Goal: Task Accomplishment & Management: Manage account settings

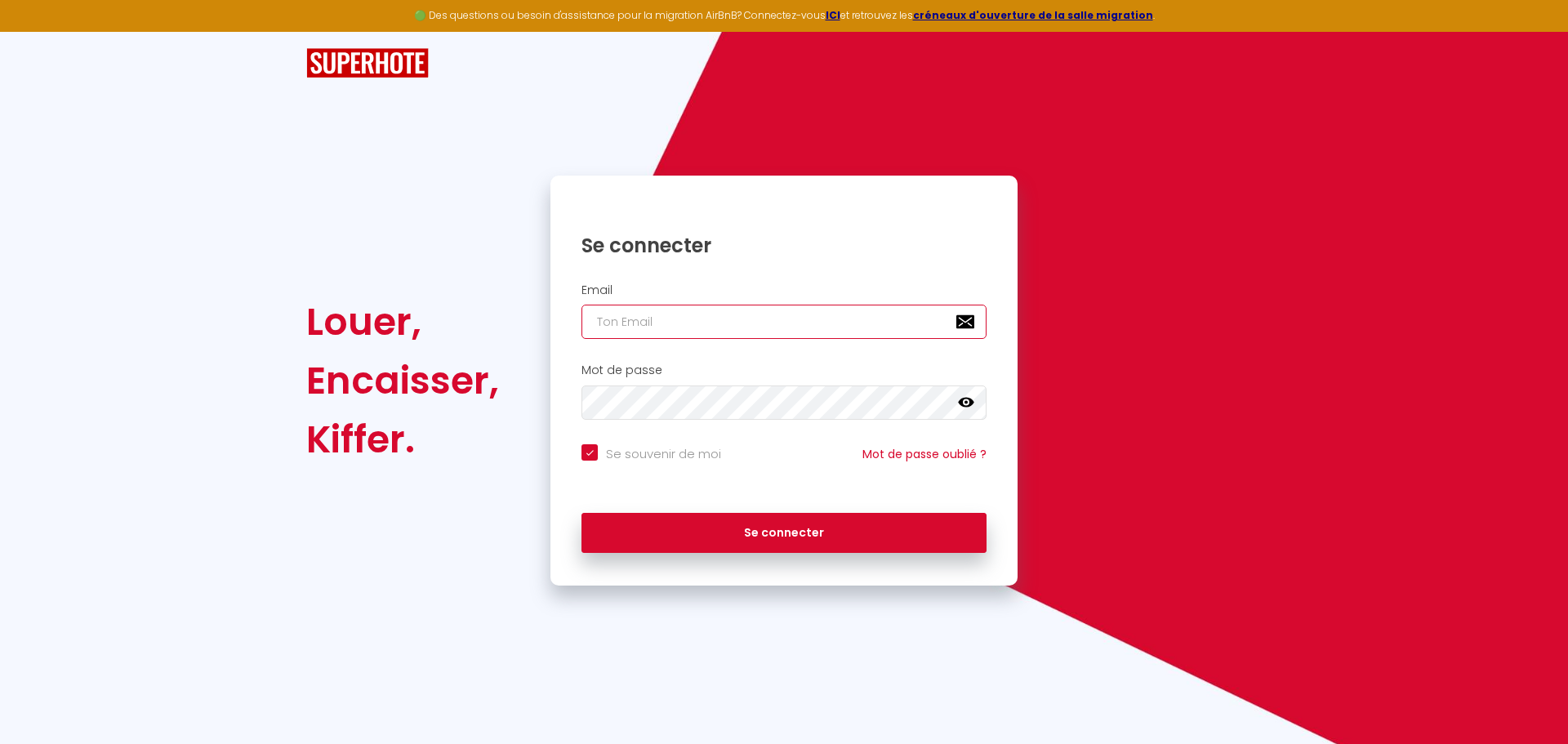
drag, startPoint x: 669, startPoint y: 325, endPoint x: 670, endPoint y: 339, distance: 14.0
click at [670, 325] on input "email" at bounding box center [784, 321] width 405 height 34
type input "[EMAIL_ADDRESS][DOMAIN_NAME]"
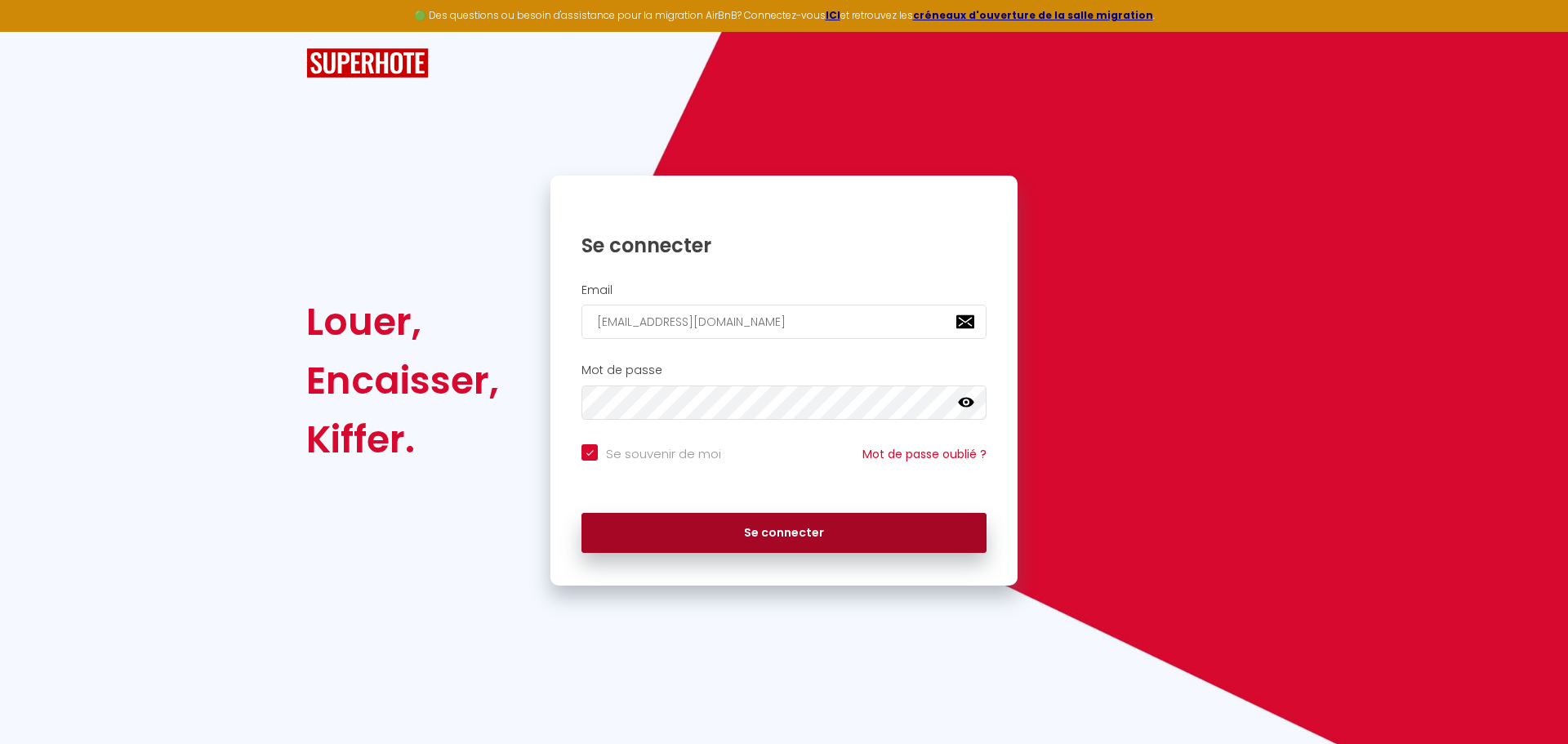
click at [723, 530] on button "Se connecter" at bounding box center [784, 533] width 405 height 41
checkbox input "true"
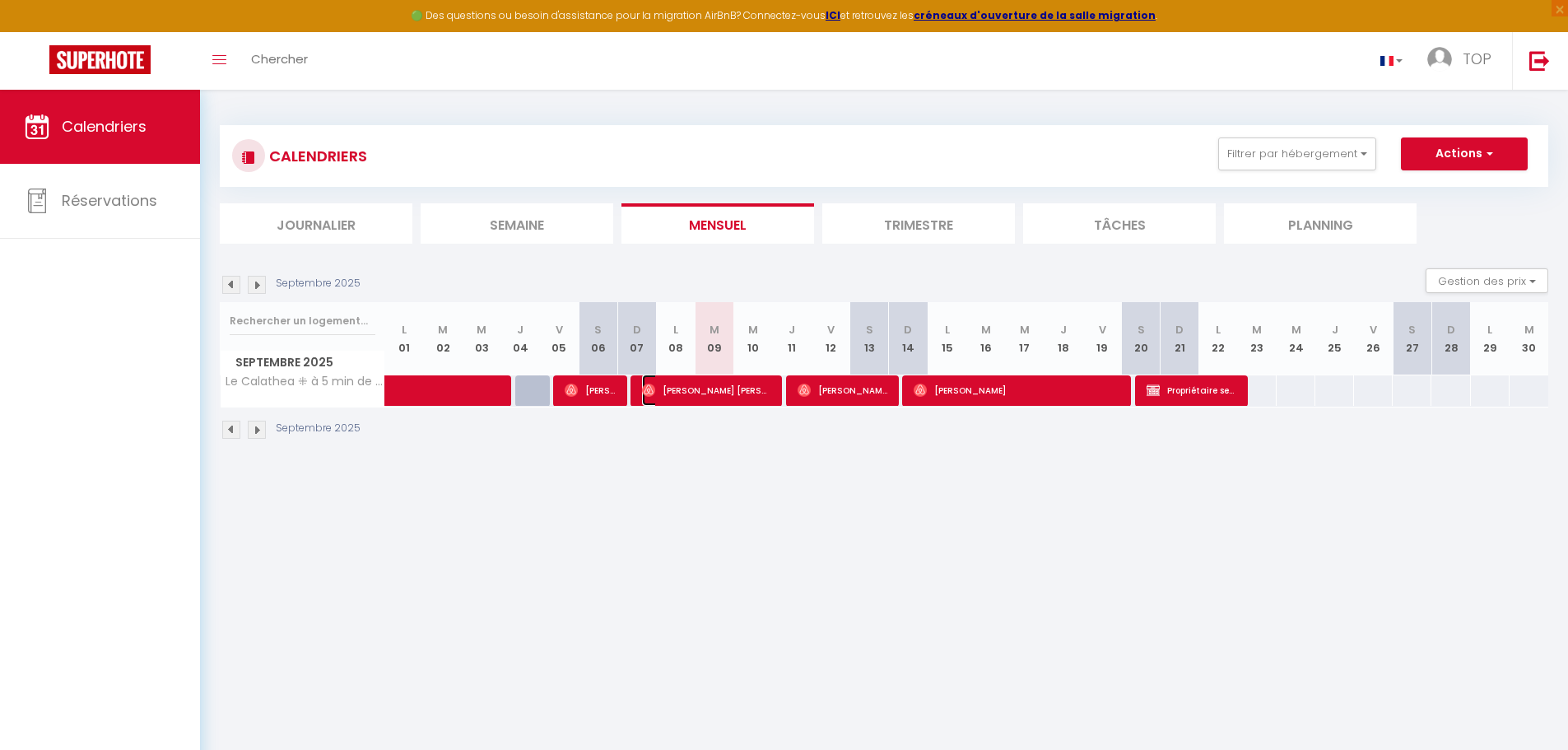
click at [740, 383] on span "[PERSON_NAME] [PERSON_NAME]" at bounding box center [707, 390] width 129 height 31
select select "OK"
select select "0"
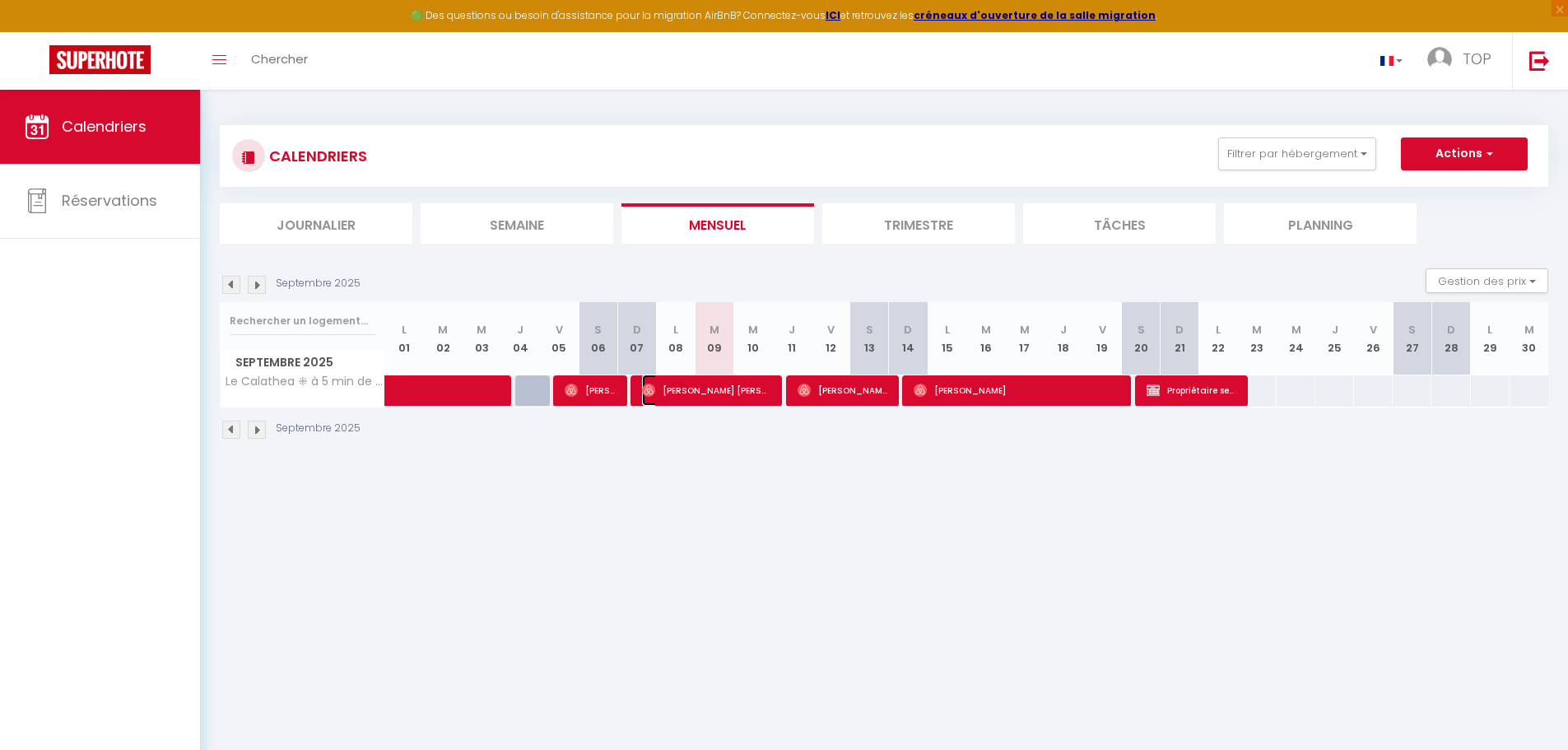
select select "1"
select select
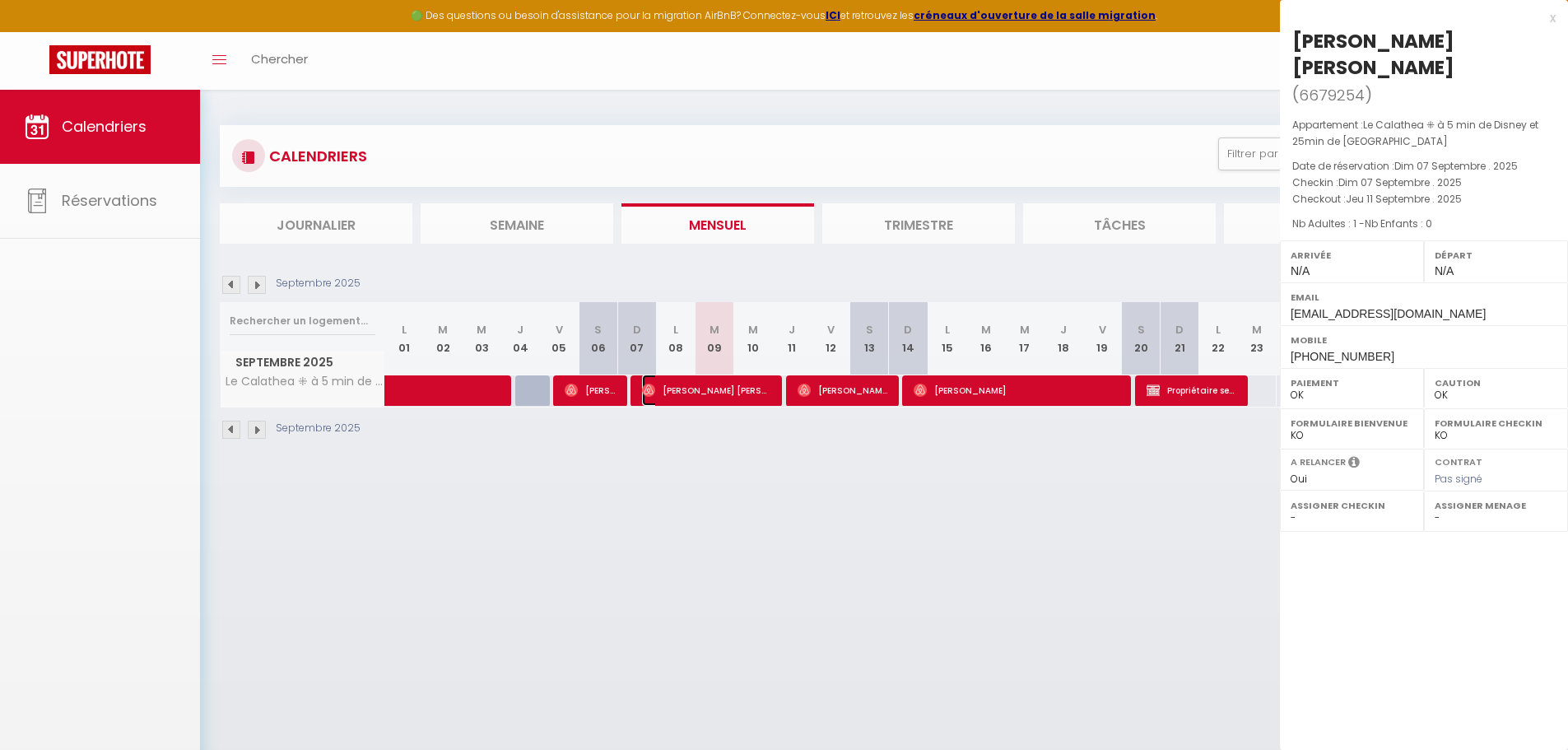
select select "45493"
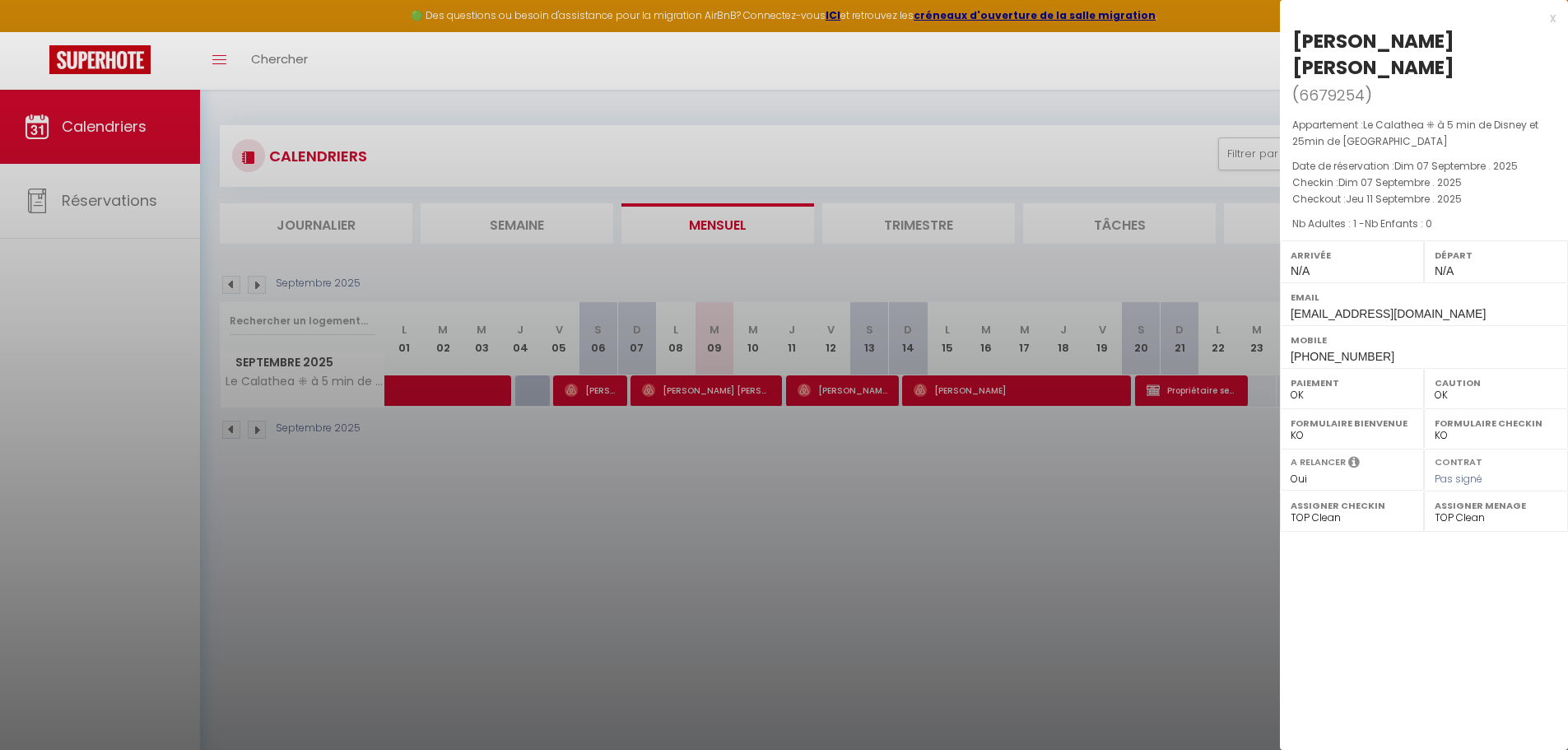
click at [605, 536] on div at bounding box center [784, 375] width 1568 height 750
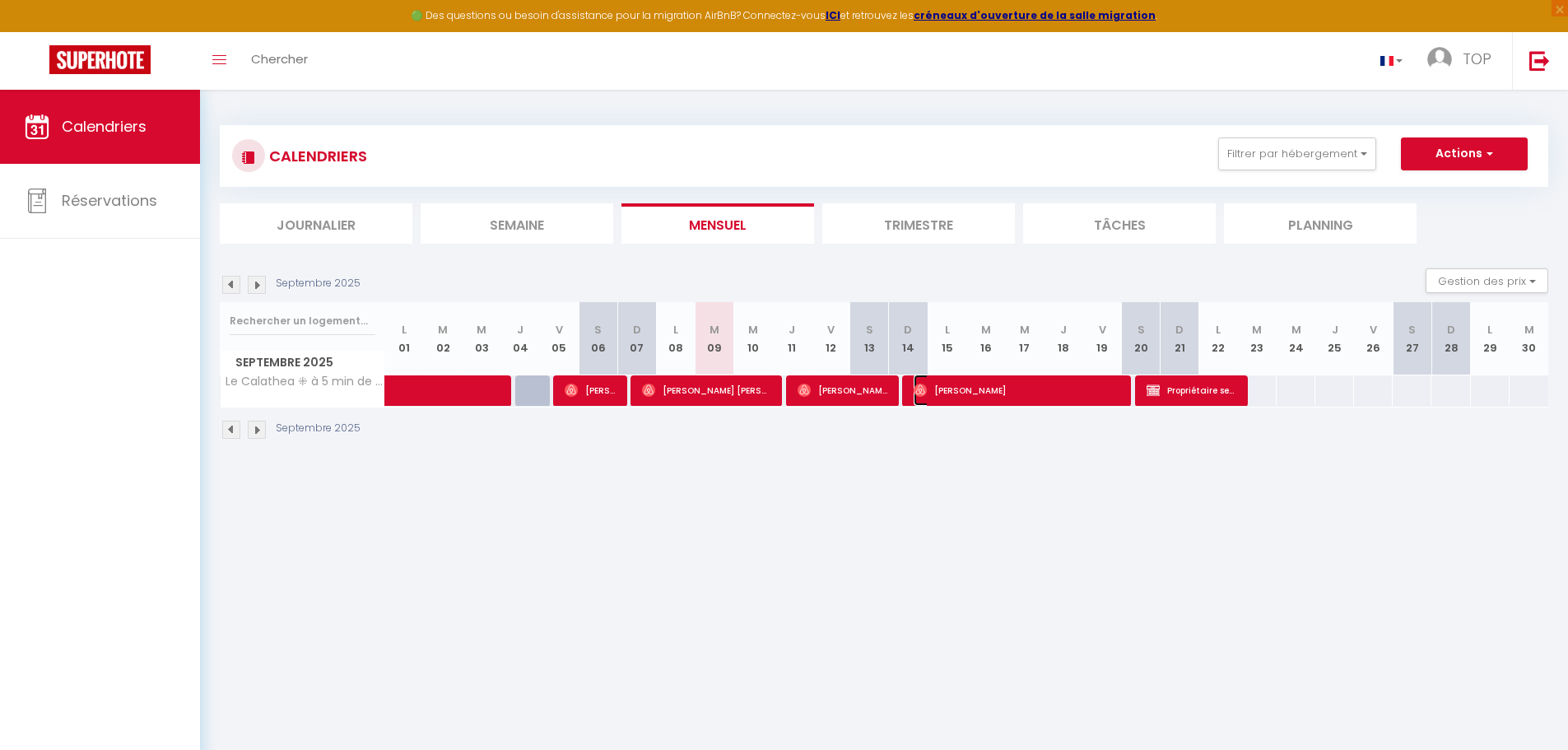
click at [1036, 384] on span "[PERSON_NAME]" at bounding box center [1017, 390] width 206 height 31
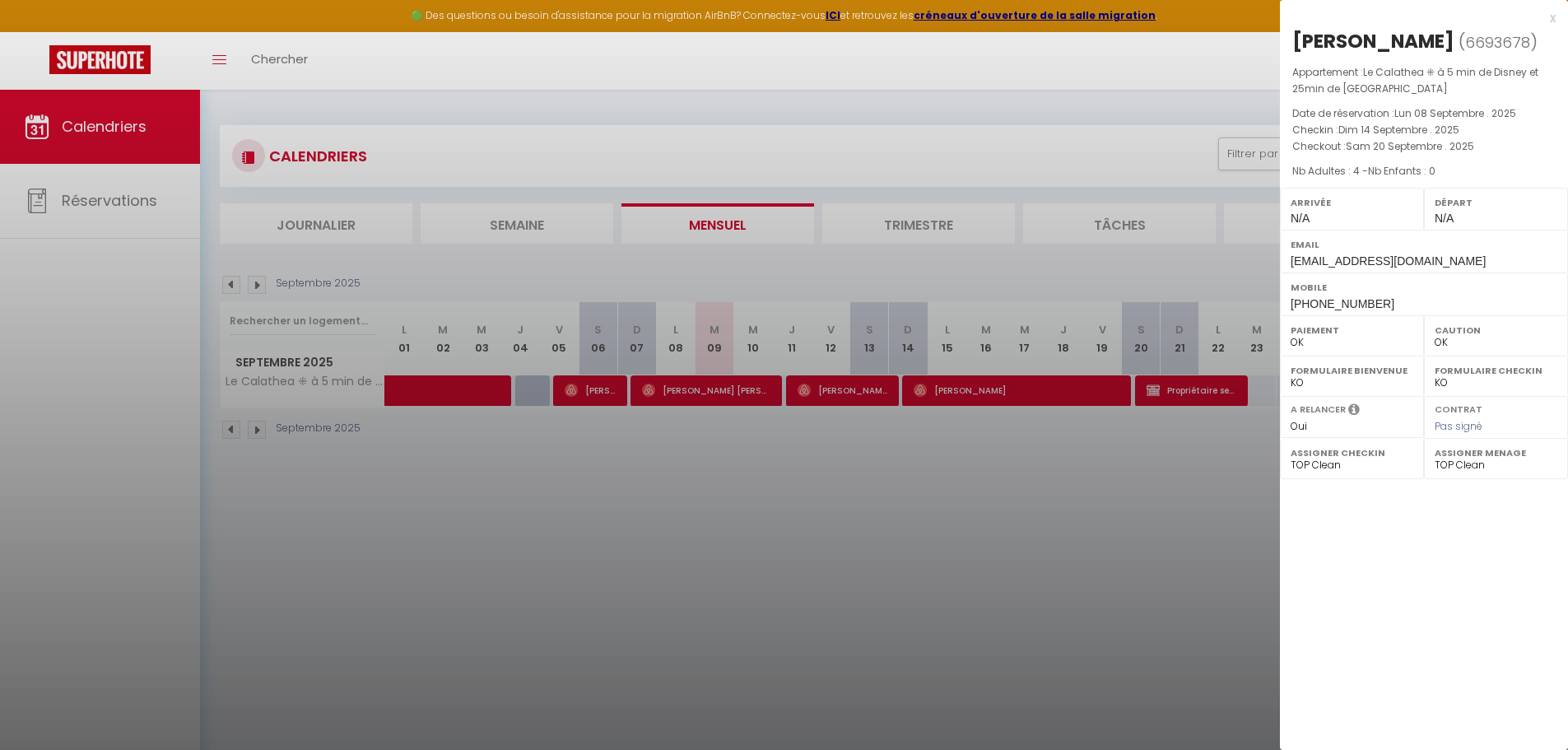
click at [939, 508] on div at bounding box center [784, 375] width 1568 height 750
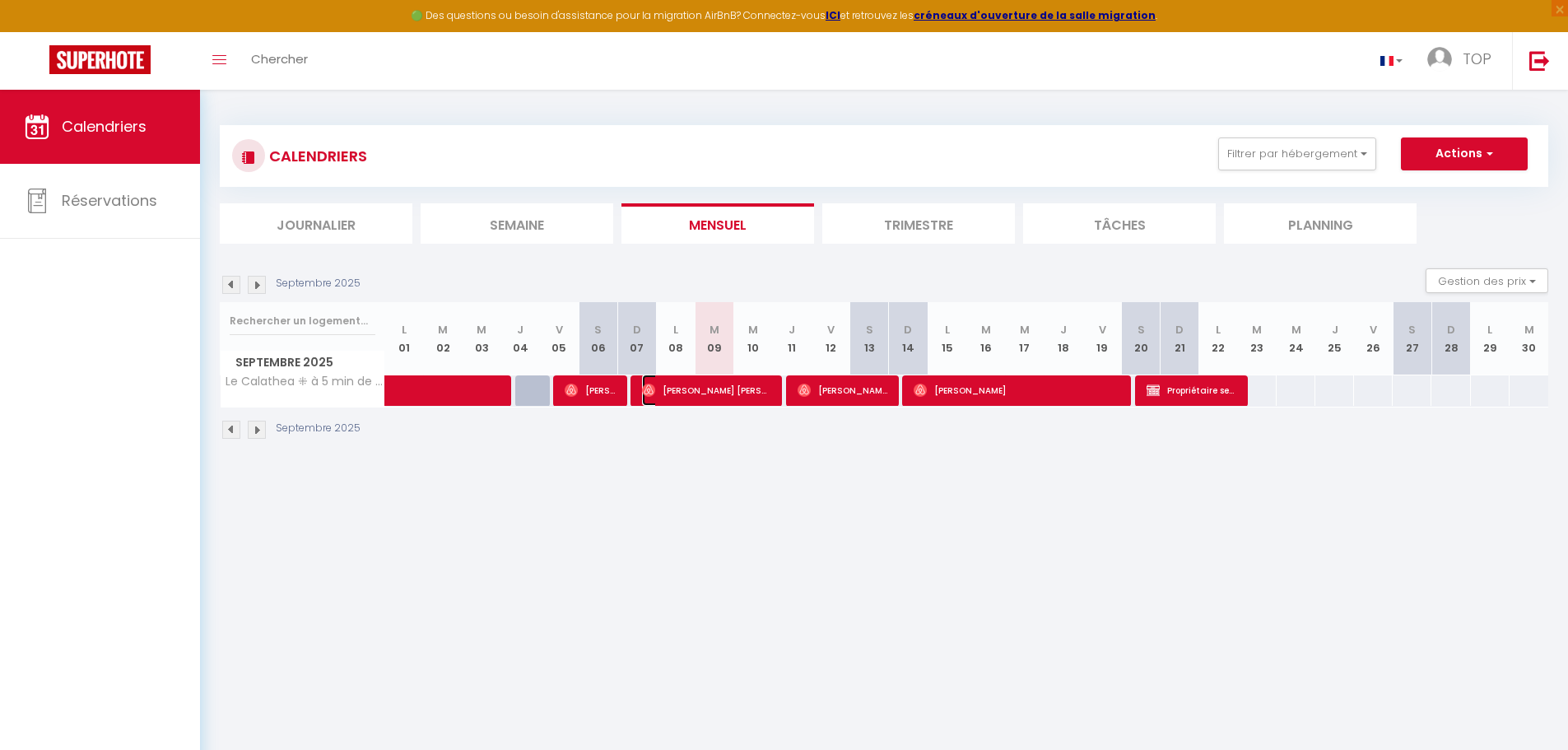
click at [742, 394] on span "[PERSON_NAME] [PERSON_NAME]" at bounding box center [707, 390] width 129 height 31
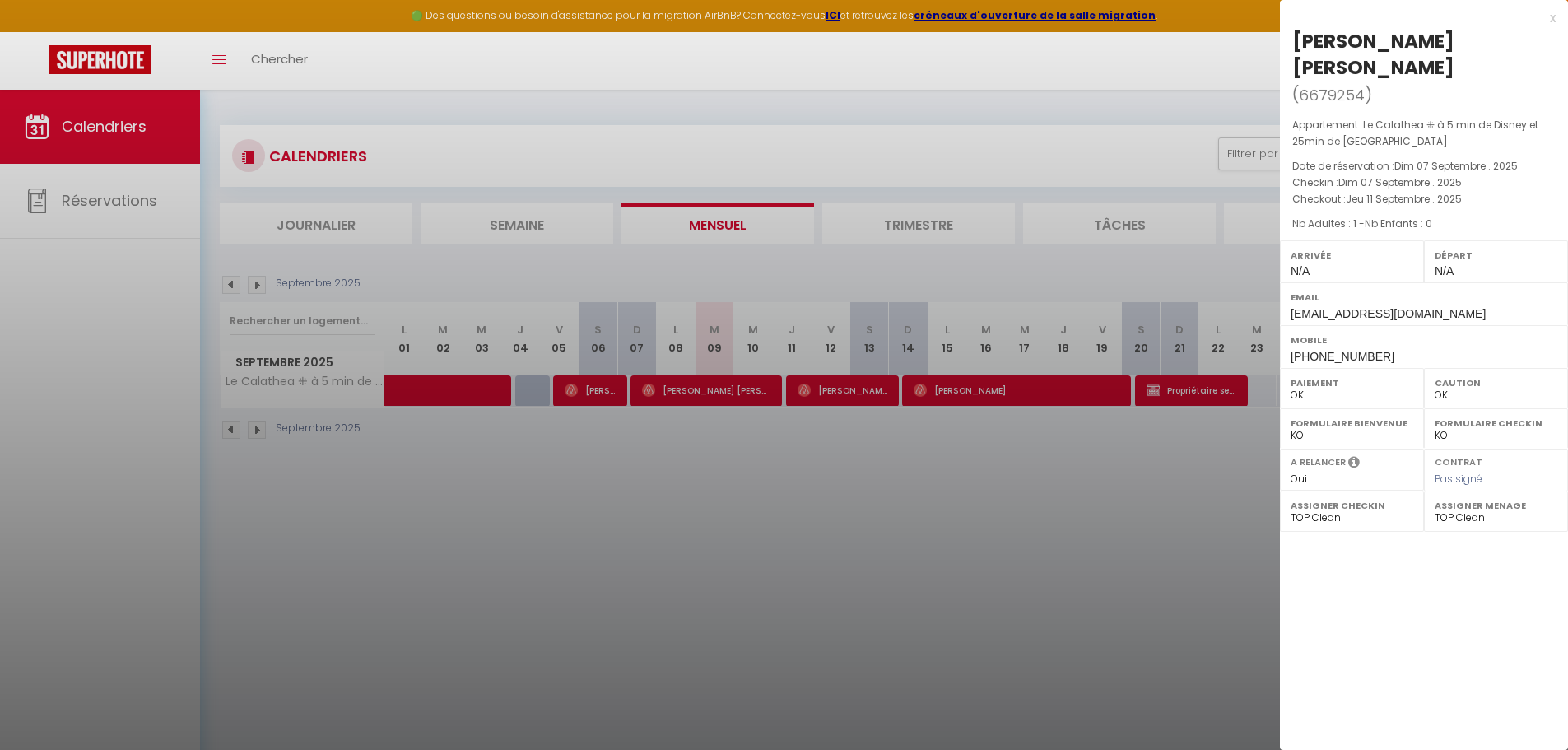
click at [880, 609] on div at bounding box center [784, 375] width 1568 height 750
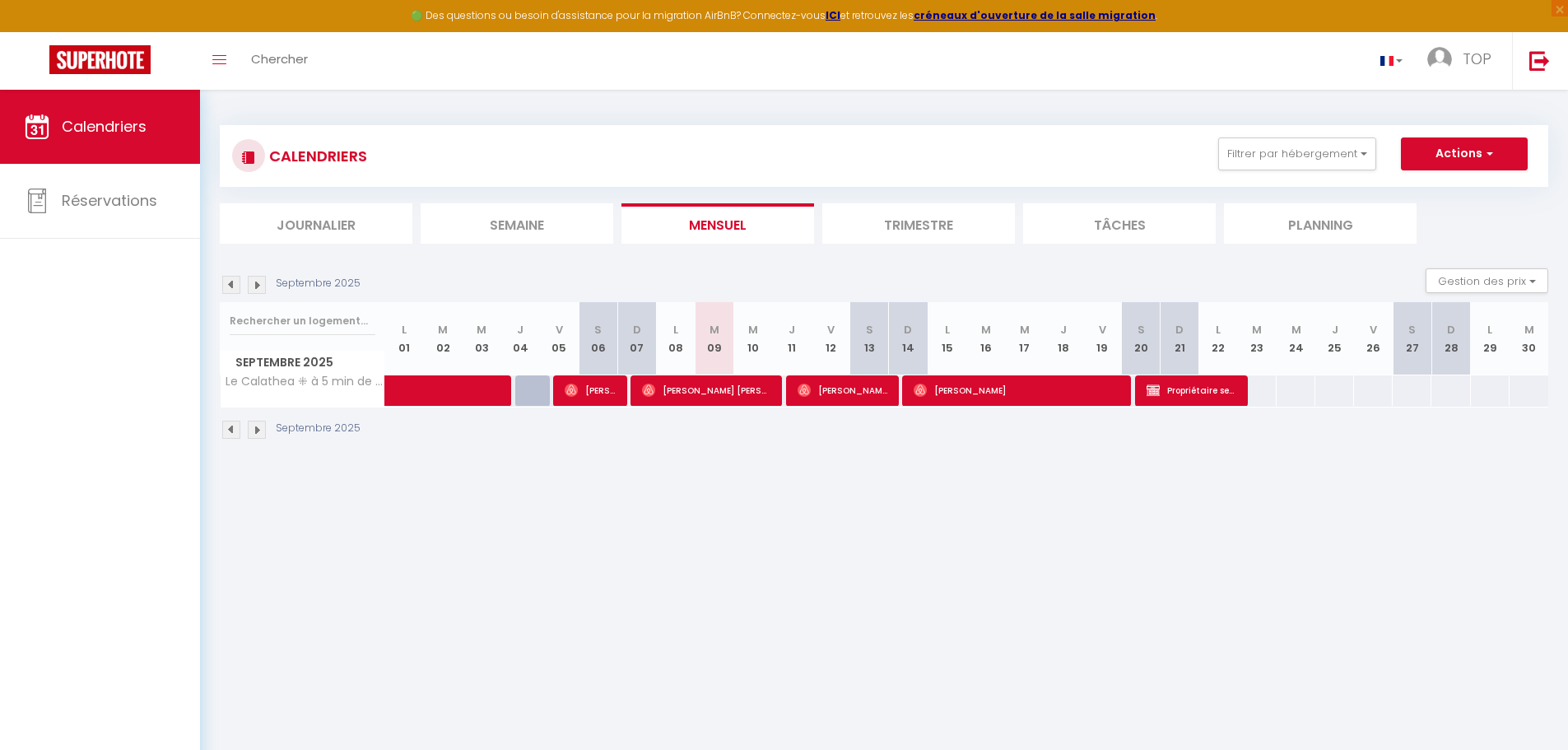
click at [834, 643] on body "🟢 Des questions ou besoin d'assistance pour la migration AirBnB? Connectez-vous…" at bounding box center [784, 465] width 1568 height 750
click at [755, 391] on span "[PERSON_NAME] [PERSON_NAME]" at bounding box center [707, 390] width 129 height 31
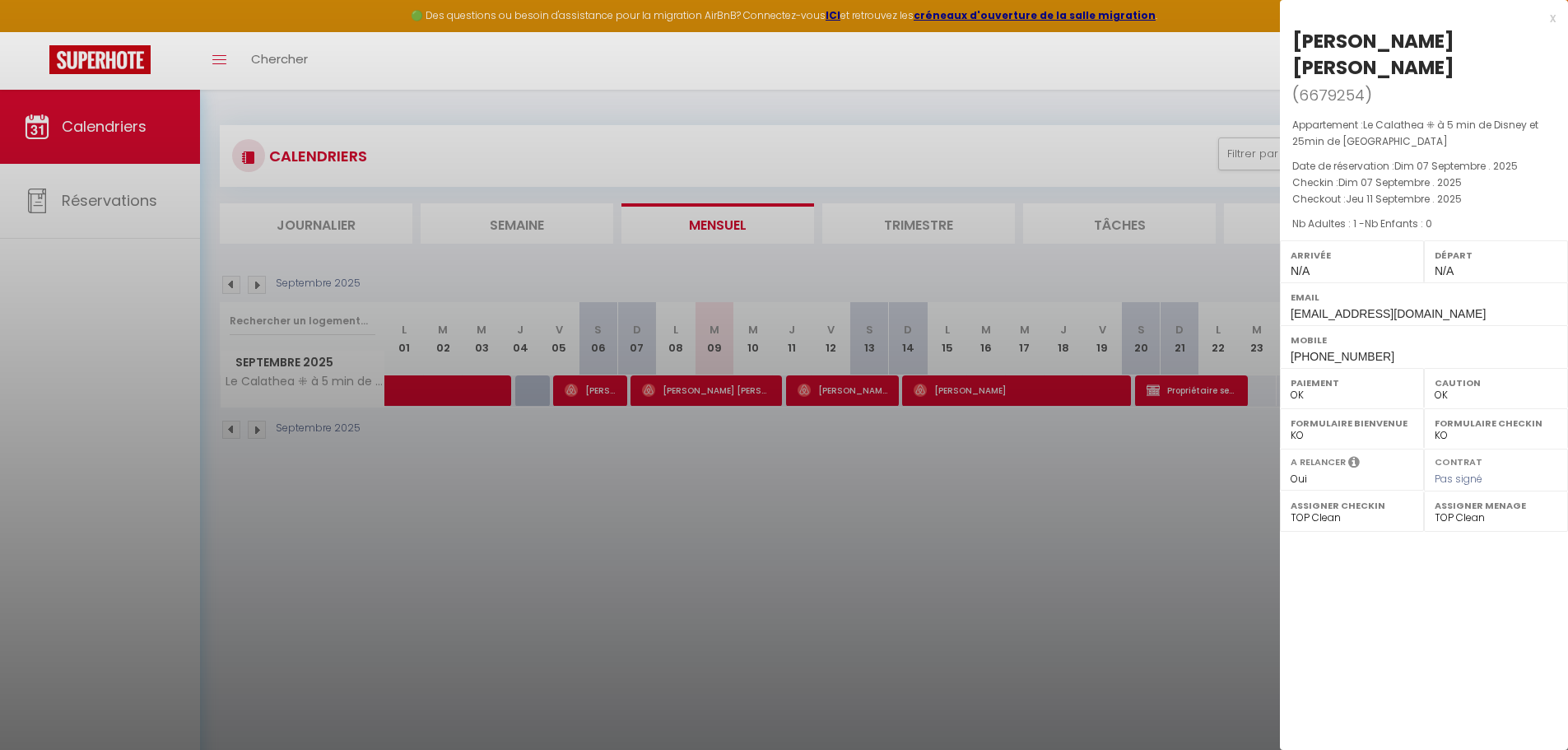
click at [1550, 14] on div "x" at bounding box center [1418, 18] width 276 height 20
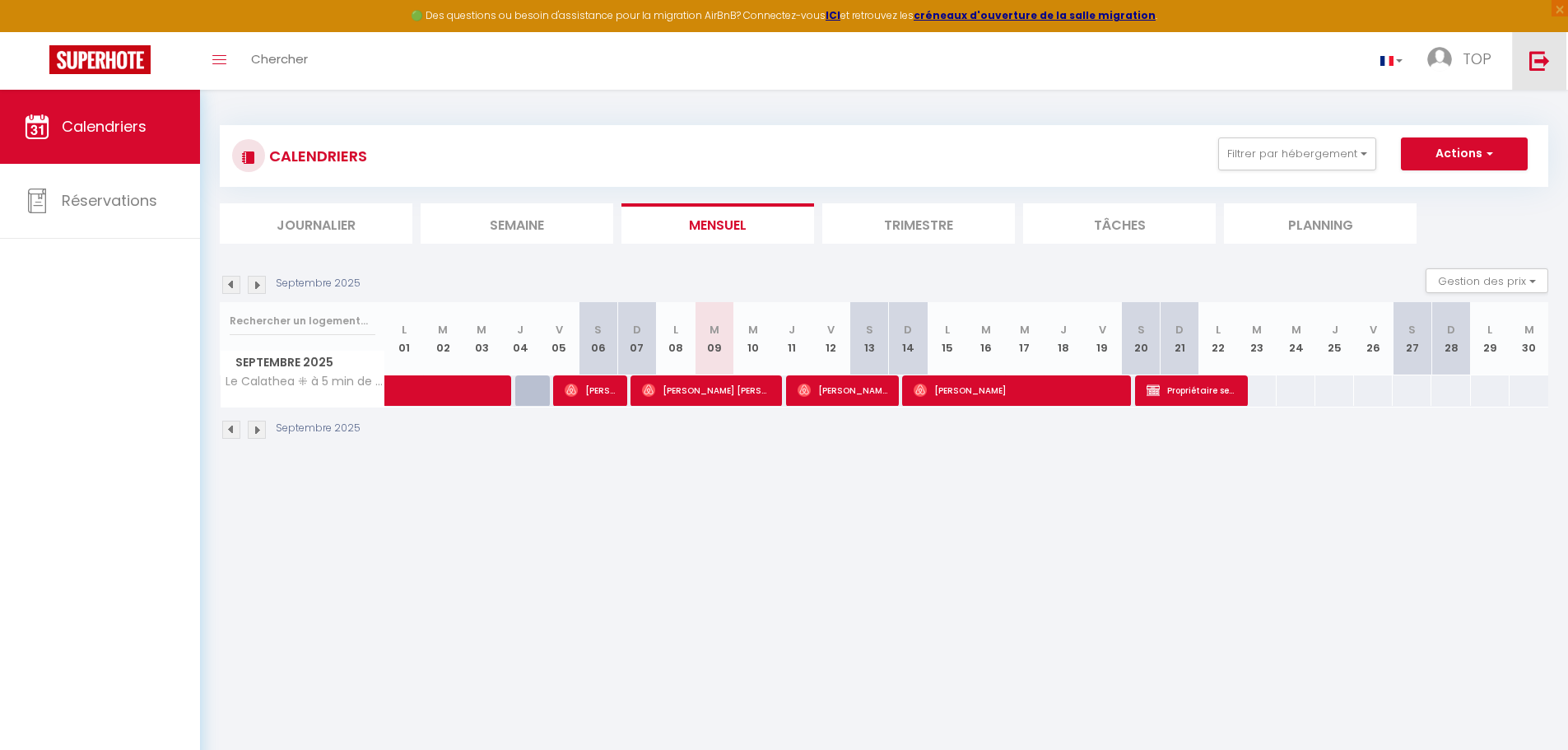
click at [1540, 65] on img at bounding box center [1539, 60] width 21 height 21
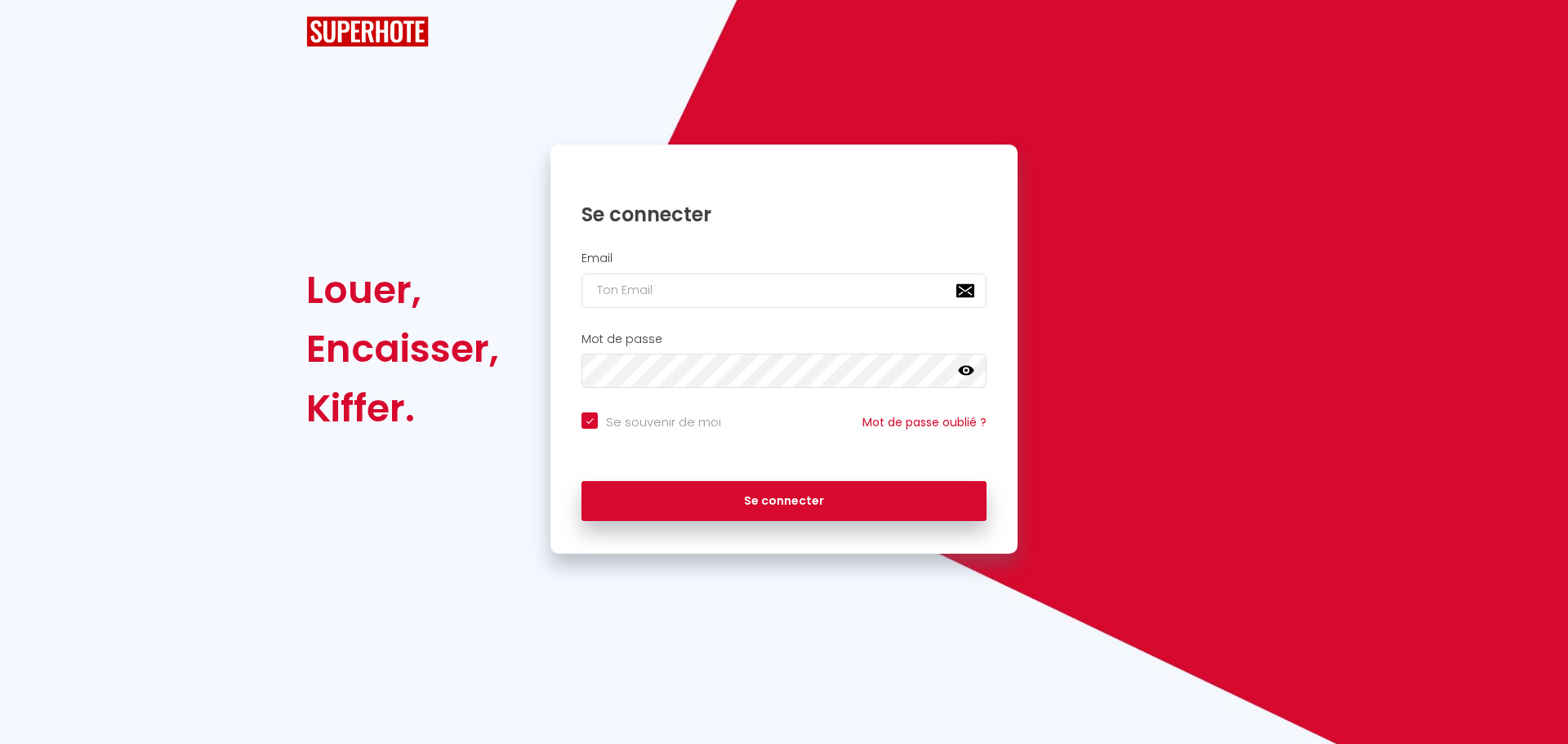
checkbox input "true"
